Goal: Information Seeking & Learning: Check status

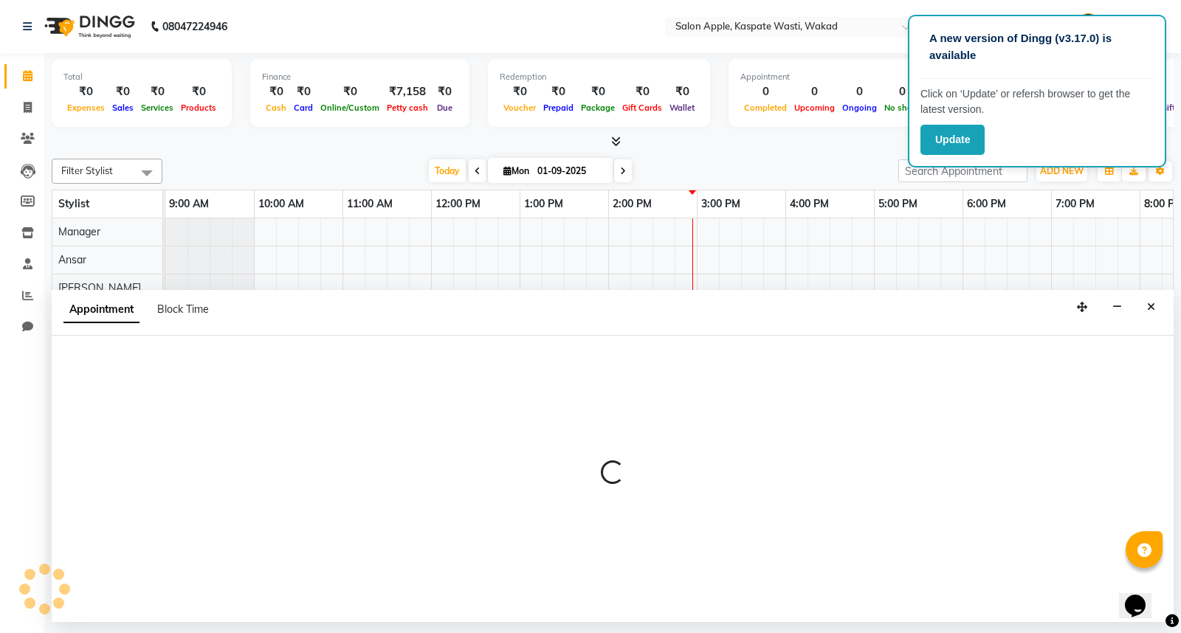
select select "90277"
select select "tentative"
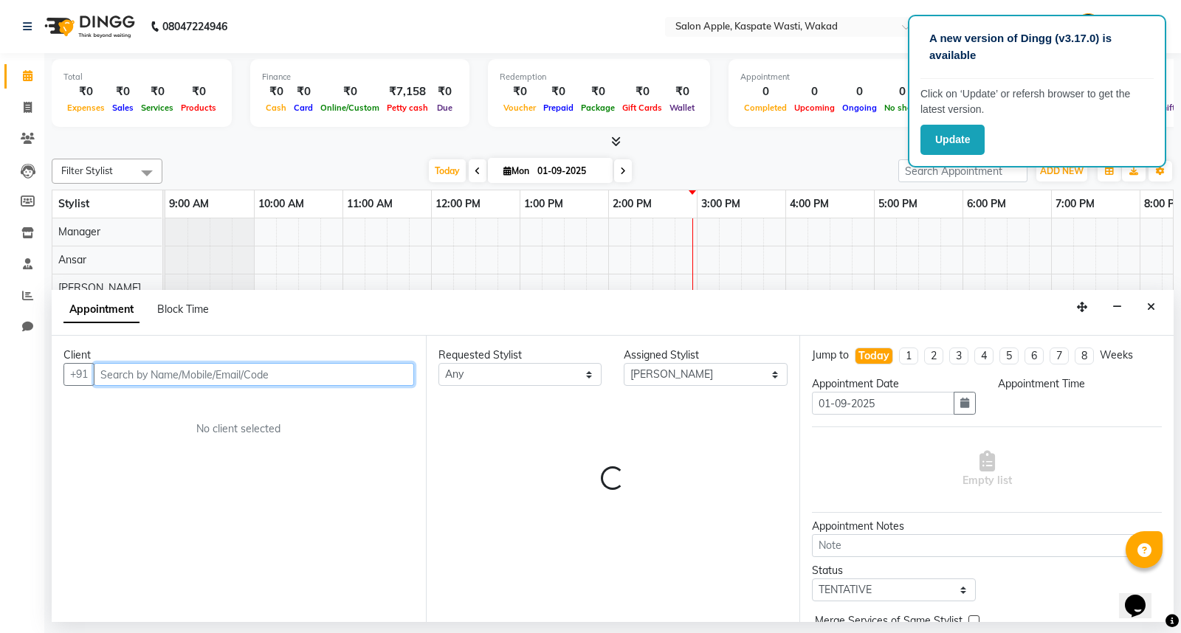
select select "1050"
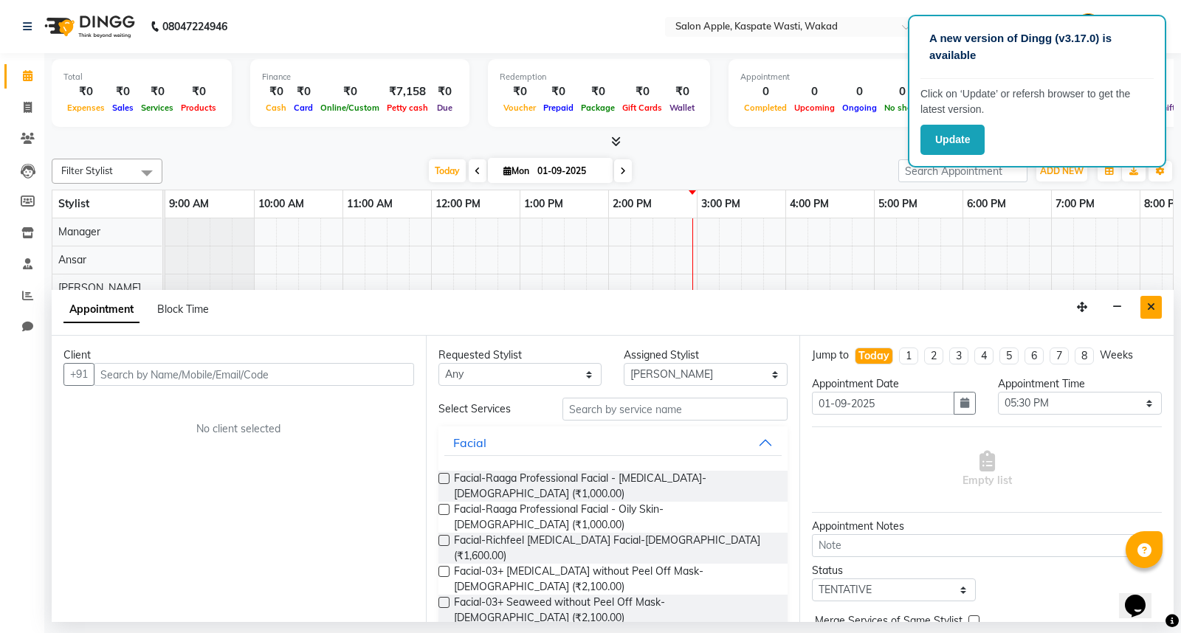
click at [1150, 308] on icon "Close" at bounding box center [1151, 307] width 8 height 10
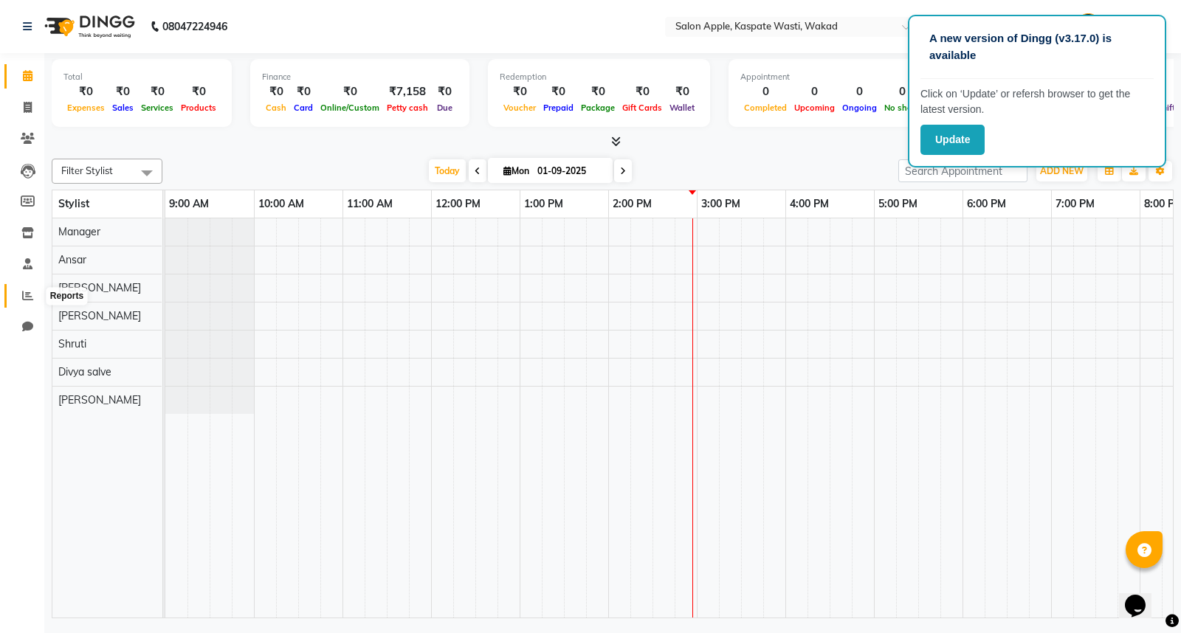
click at [27, 291] on icon at bounding box center [27, 295] width 11 height 11
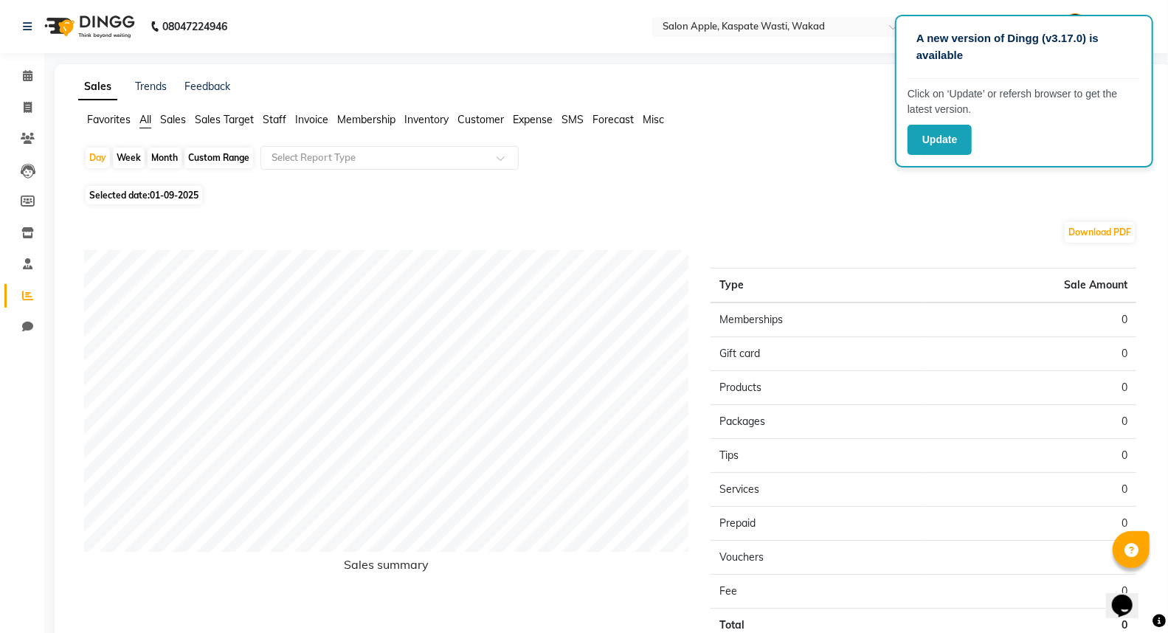
click at [164, 160] on div "Month" at bounding box center [165, 158] width 34 height 21
select select "9"
select select "2025"
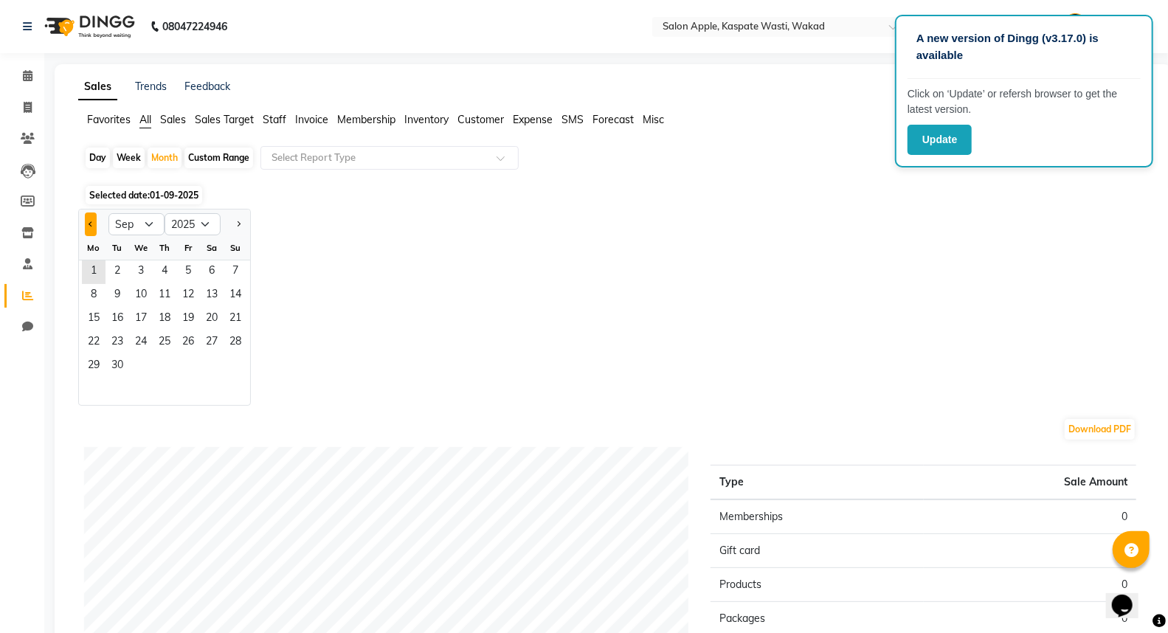
click at [86, 216] on button "Previous month" at bounding box center [91, 225] width 12 height 24
select select "8"
click at [227, 370] on span "31" at bounding box center [236, 367] width 24 height 24
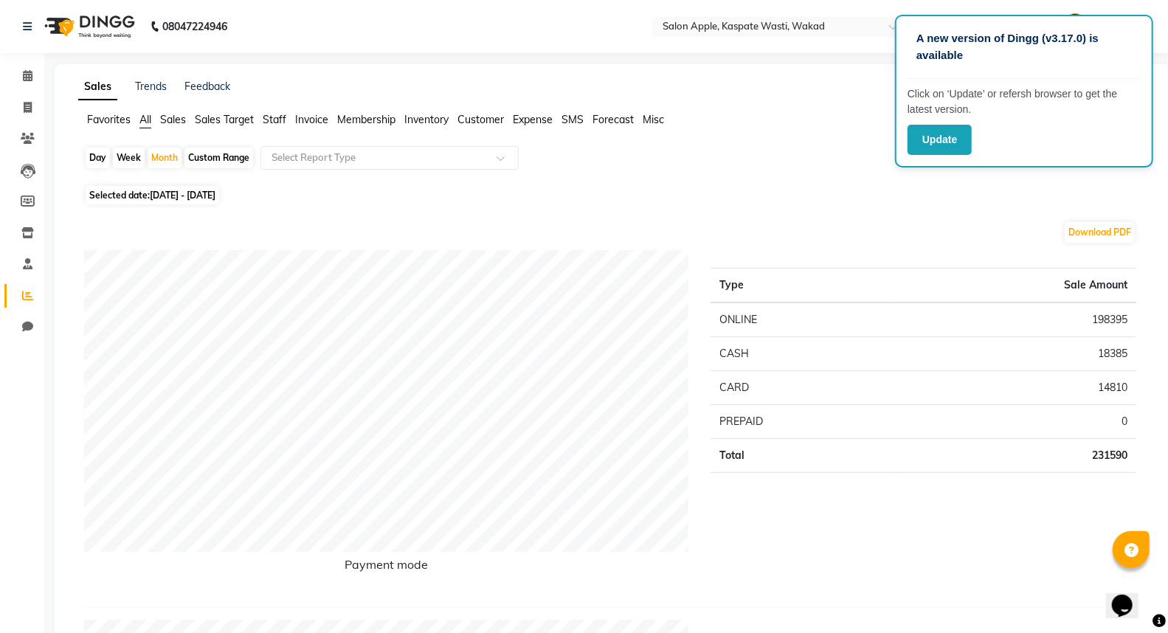
click at [156, 198] on span "[DATE] - [DATE]" at bounding box center [183, 195] width 66 height 11
select select "8"
select select "2025"
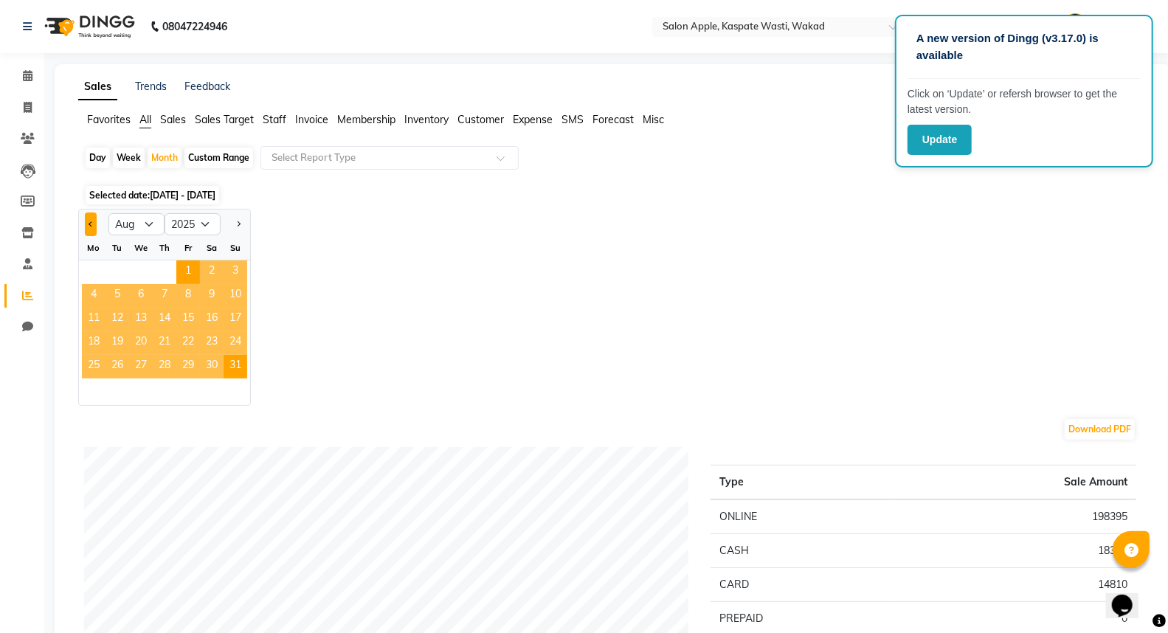
click at [92, 222] on span "Previous month" at bounding box center [91, 223] width 5 height 5
select select "7"
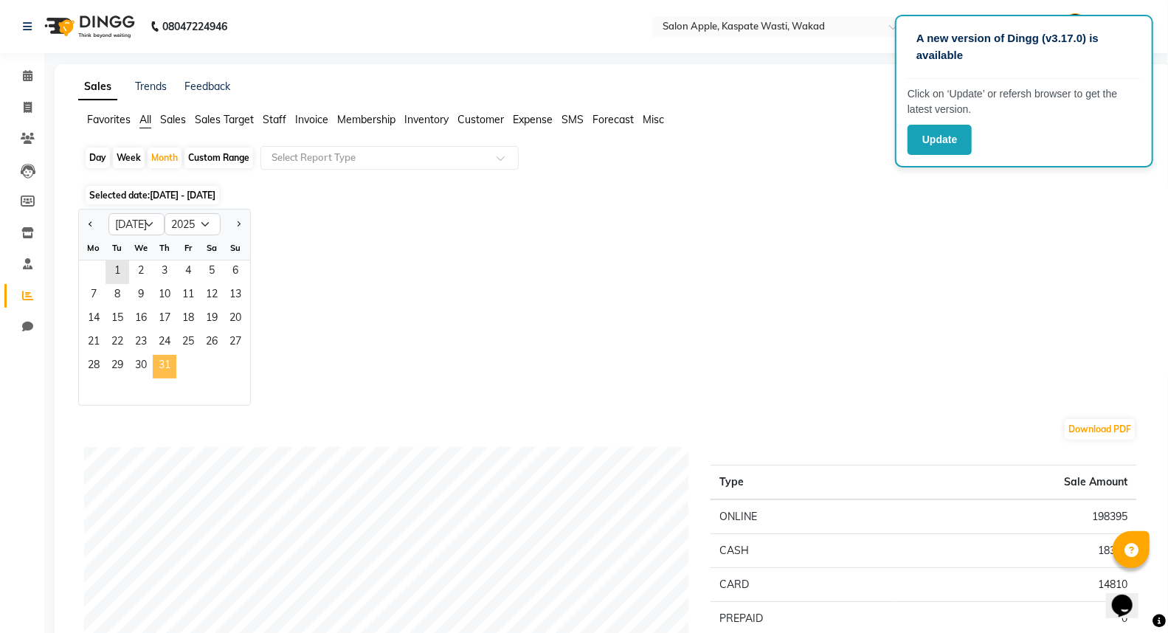
click at [166, 370] on span "31" at bounding box center [165, 367] width 24 height 24
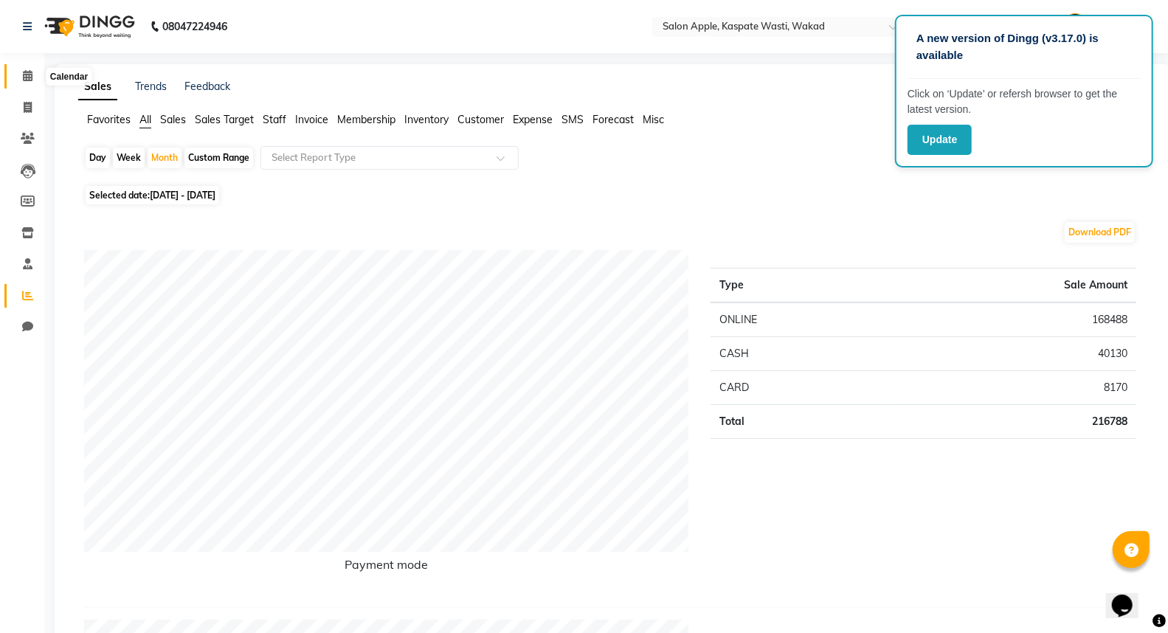
click at [37, 77] on span at bounding box center [28, 76] width 26 height 17
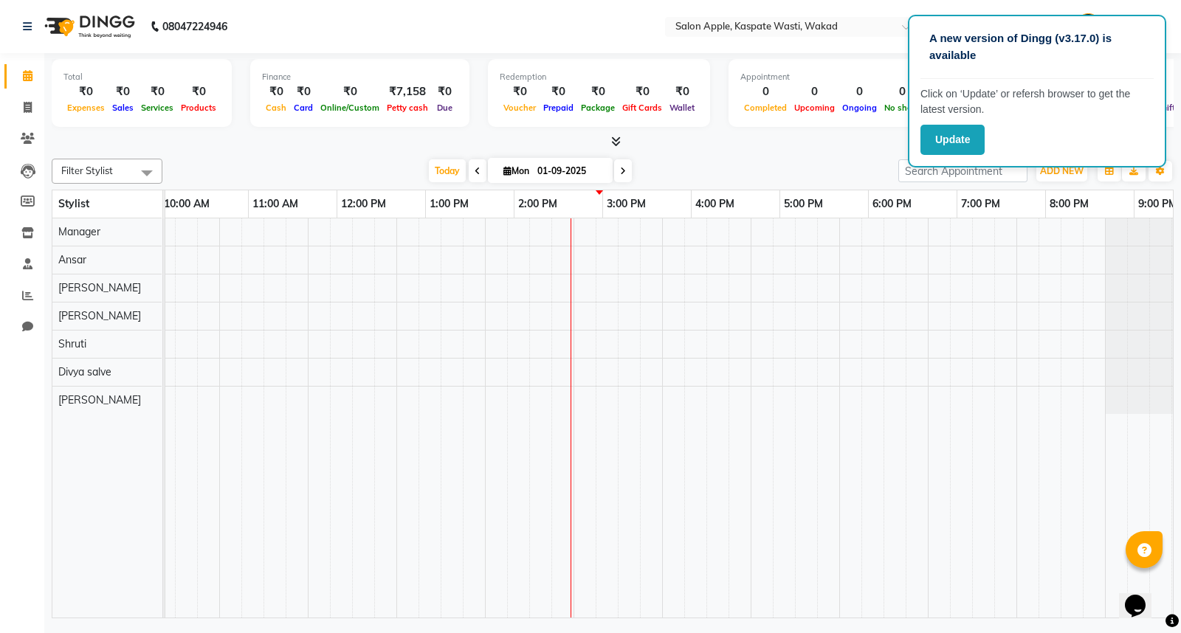
scroll to position [0, 144]
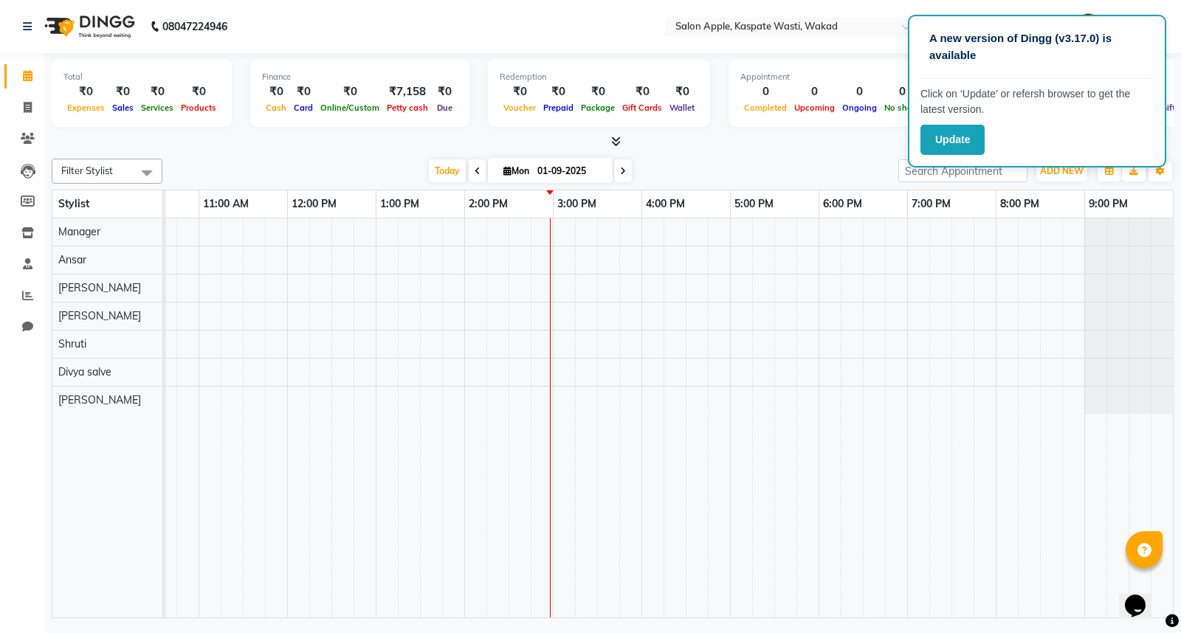
click at [806, 145] on div at bounding box center [613, 141] width 1122 height 15
